Goal: Information Seeking & Learning: Find specific page/section

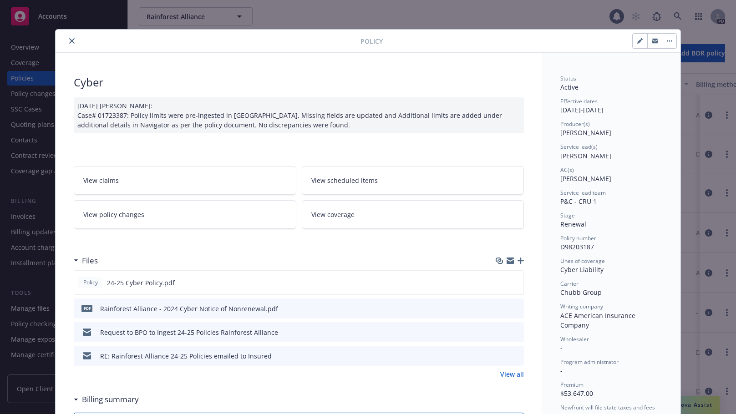
scroll to position [27, 0]
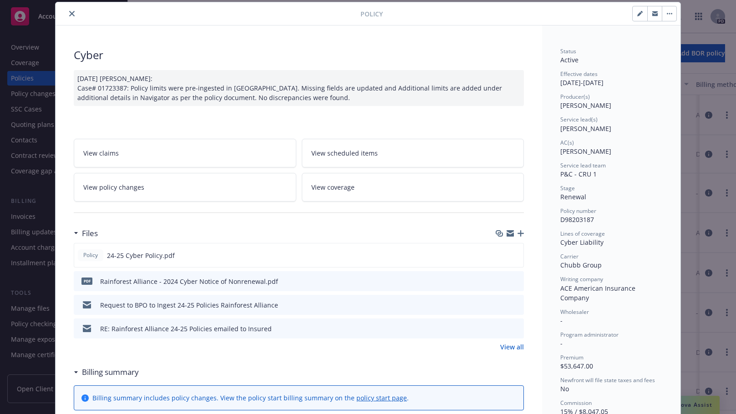
click at [66, 14] on button "close" at bounding box center [71, 13] width 11 height 11
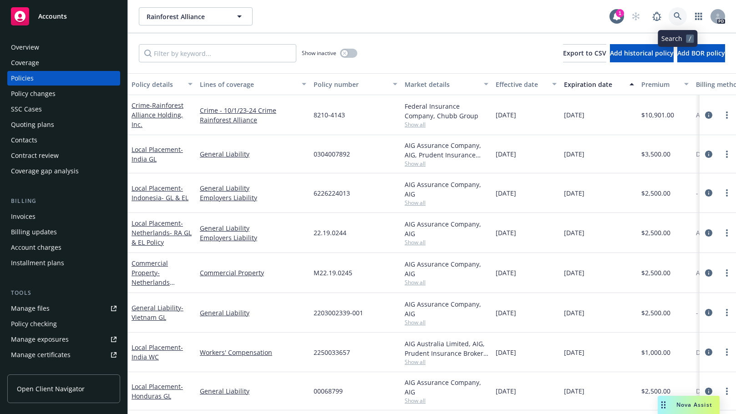
click at [676, 15] on icon at bounding box center [678, 16] width 8 height 8
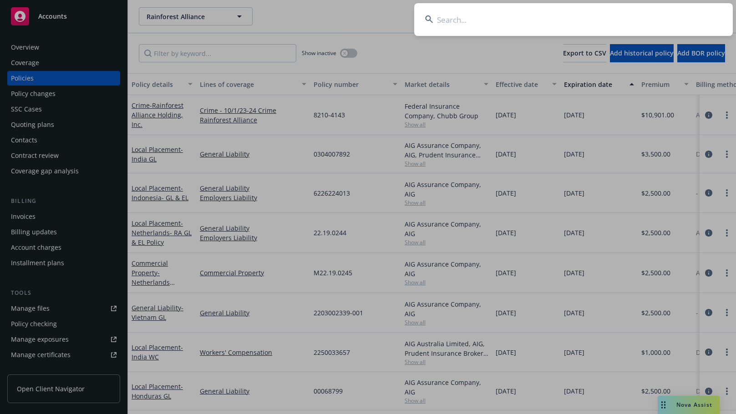
click at [458, 20] on input at bounding box center [573, 19] width 319 height 33
